Goal: Transaction & Acquisition: Purchase product/service

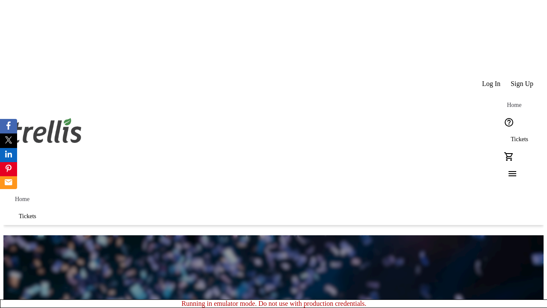
click at [511, 136] on span "Tickets" at bounding box center [520, 139] width 18 height 7
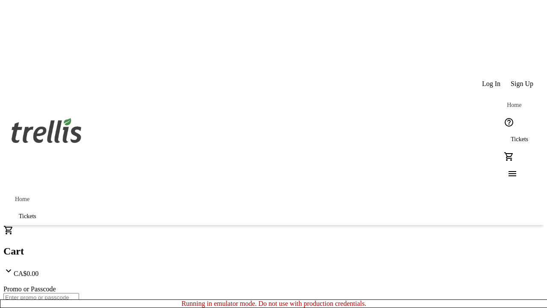
type input "1"
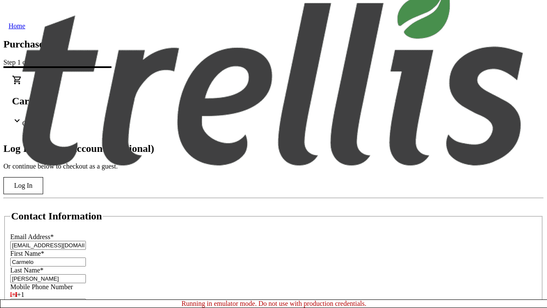
type input "[PERSON_NAME]"
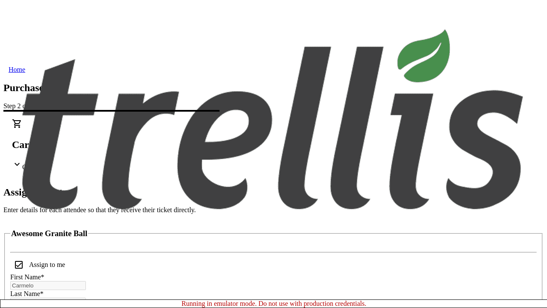
scroll to position [52, 0]
